Goal: Information Seeking & Learning: Check status

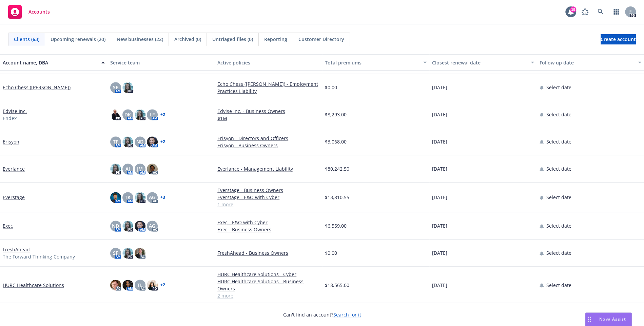
scroll to position [596, 0]
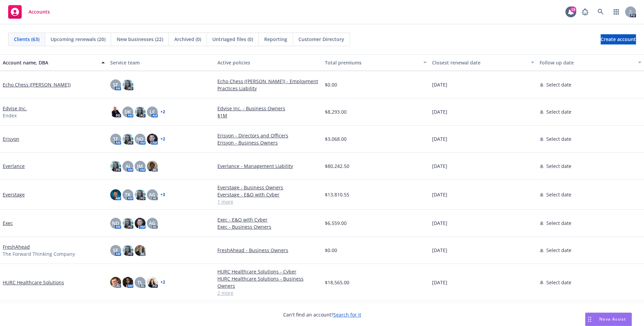
click at [19, 195] on link "Everstage" at bounding box center [14, 194] width 22 height 7
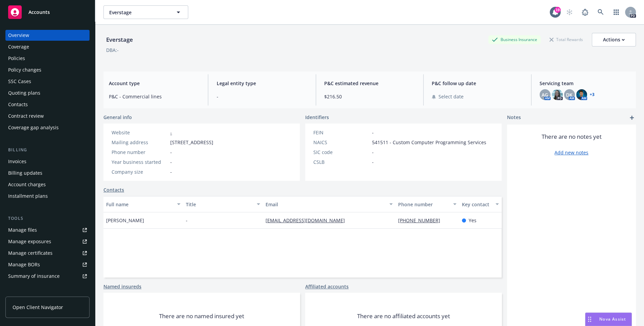
click at [36, 60] on div "Policies" at bounding box center [47, 58] width 79 height 11
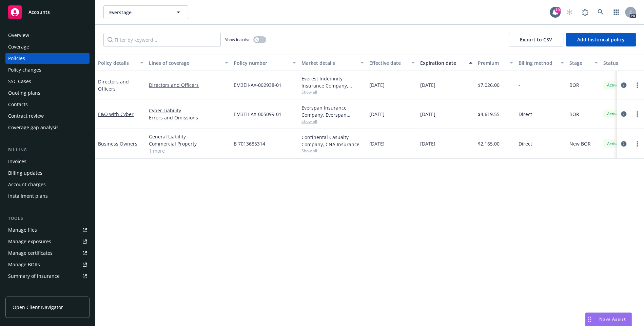
click at [37, 31] on div "Overview" at bounding box center [47, 35] width 79 height 11
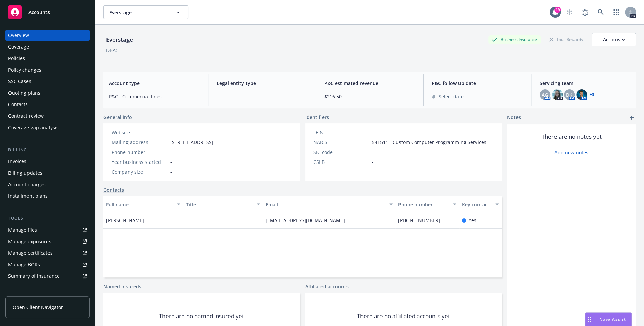
click at [594, 95] on div "AG AM PD DK AM AM + 3" at bounding box center [584, 94] width 91 height 11
click at [593, 95] on link "+ 3" at bounding box center [591, 95] width 5 height 4
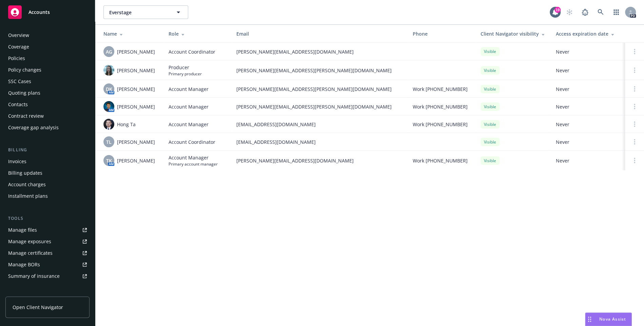
click at [41, 93] on div "Quoting plans" at bounding box center [47, 92] width 79 height 11
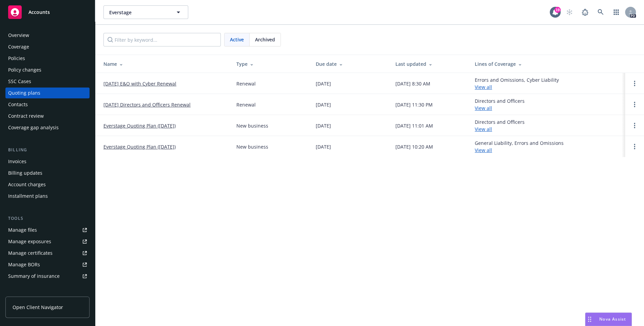
click at [147, 84] on link "11/04/25 E&O with Cyber Renewal" at bounding box center [139, 83] width 73 height 7
